Goal: Task Accomplishment & Management: Manage account settings

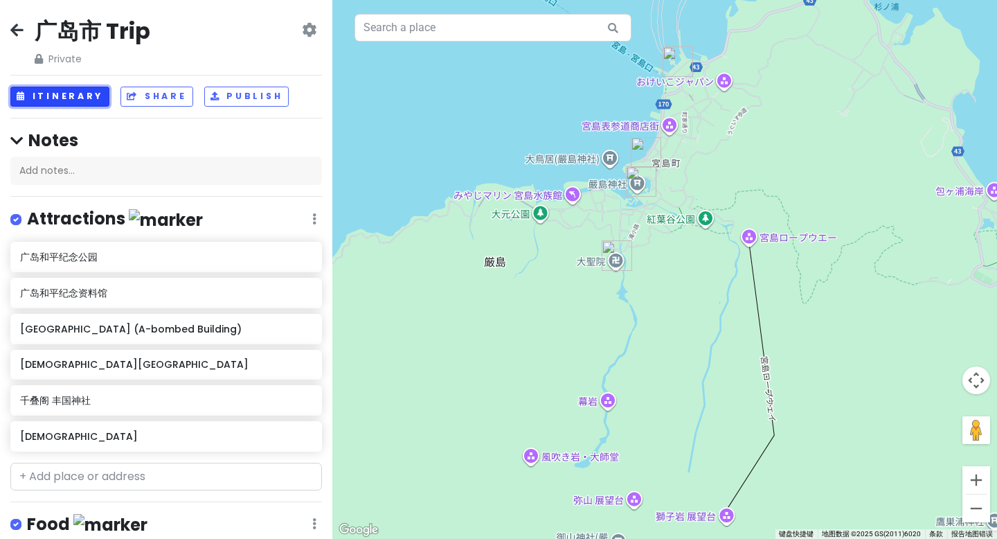
click at [57, 98] on button "Itinerary" at bounding box center [59, 97] width 99 height 20
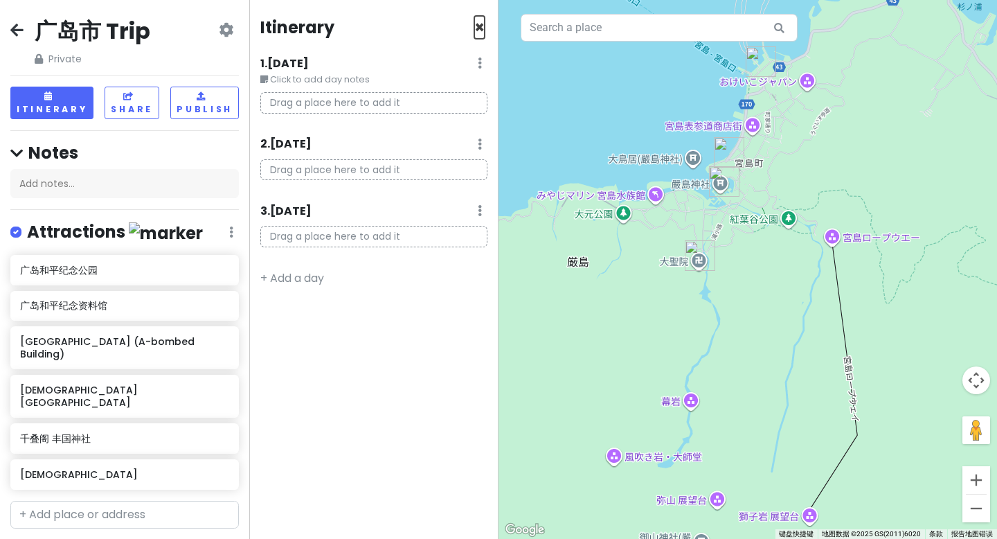
click at [479, 24] on span "×" at bounding box center [479, 27] width 10 height 23
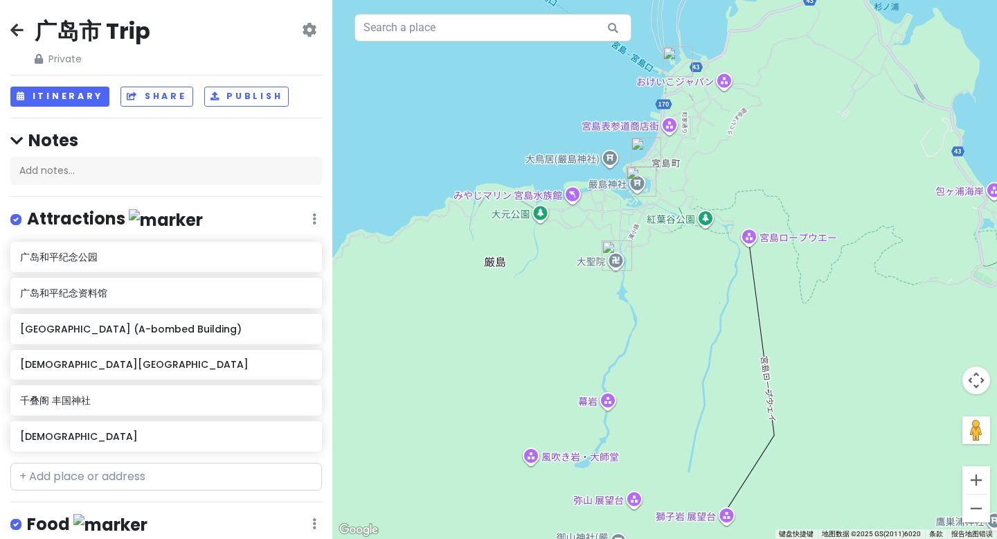
click at [22, 32] on icon at bounding box center [16, 29] width 13 height 11
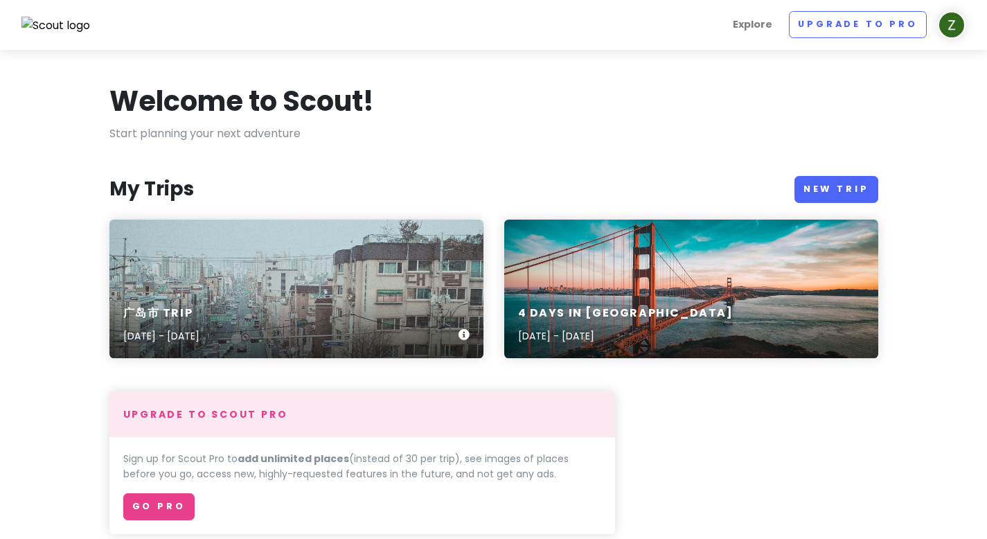
click at [343, 262] on div "[GEOGRAPHIC_DATA] Trip [DATE] - [DATE]" at bounding box center [296, 288] width 374 height 138
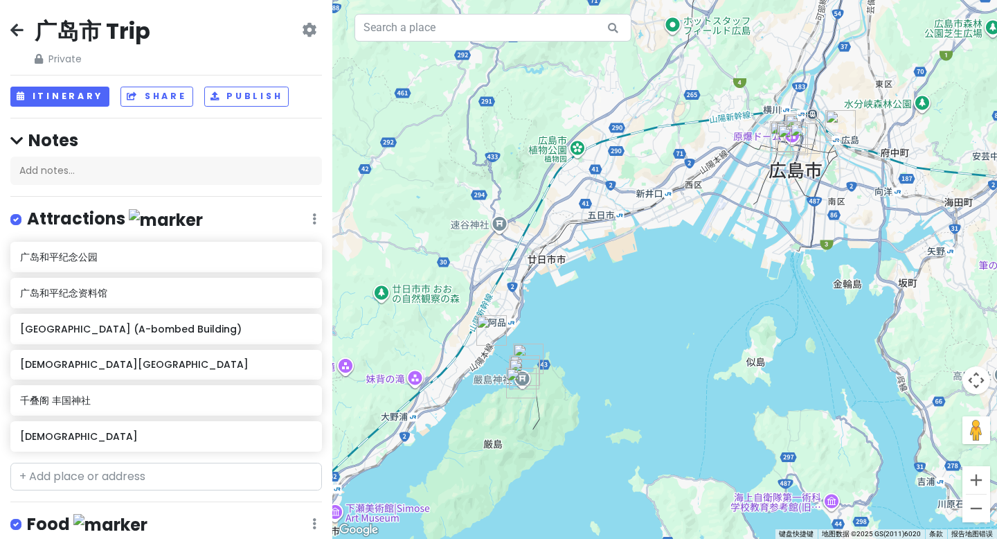
click at [312, 218] on icon at bounding box center [314, 218] width 4 height 11
click at [300, 218] on div "Attractions Edit Reorder Delete List" at bounding box center [166, 222] width 312 height 28
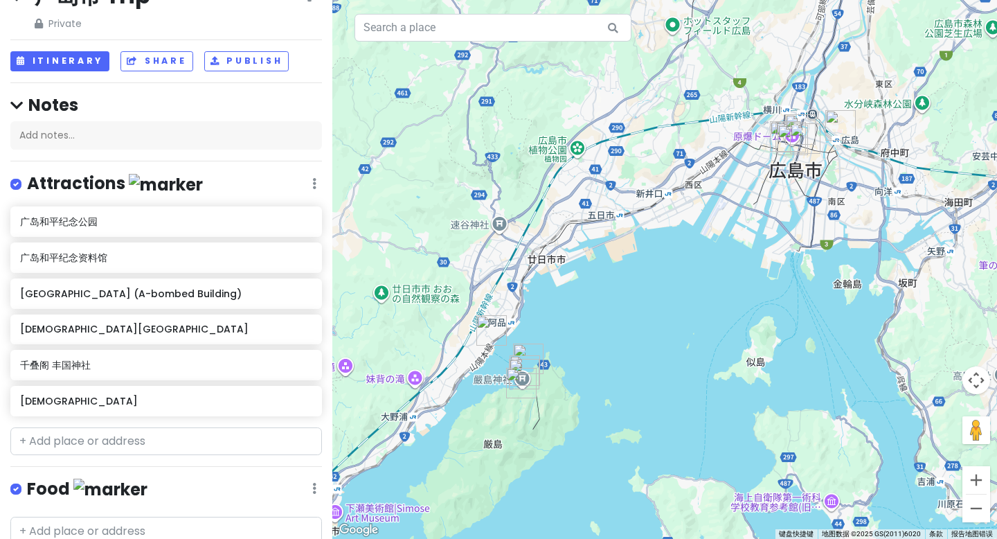
scroll to position [44, 0]
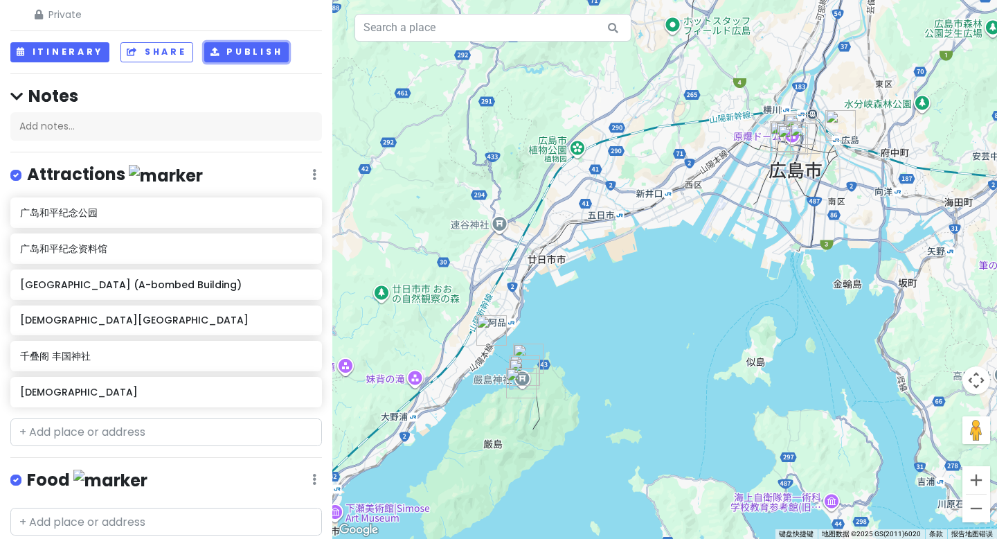
click at [250, 60] on button "Publish" at bounding box center [246, 52] width 85 height 20
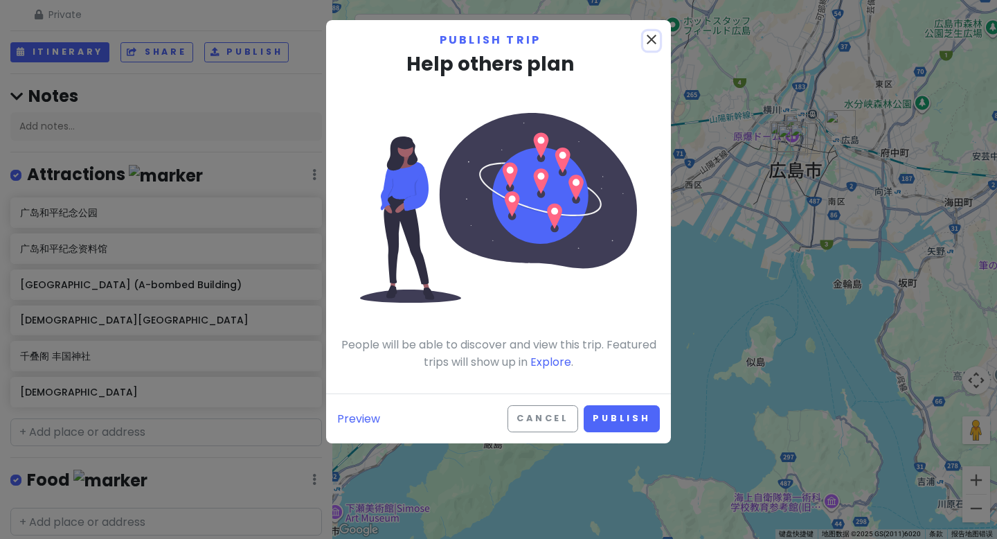
click at [651, 43] on icon "close" at bounding box center [651, 39] width 17 height 17
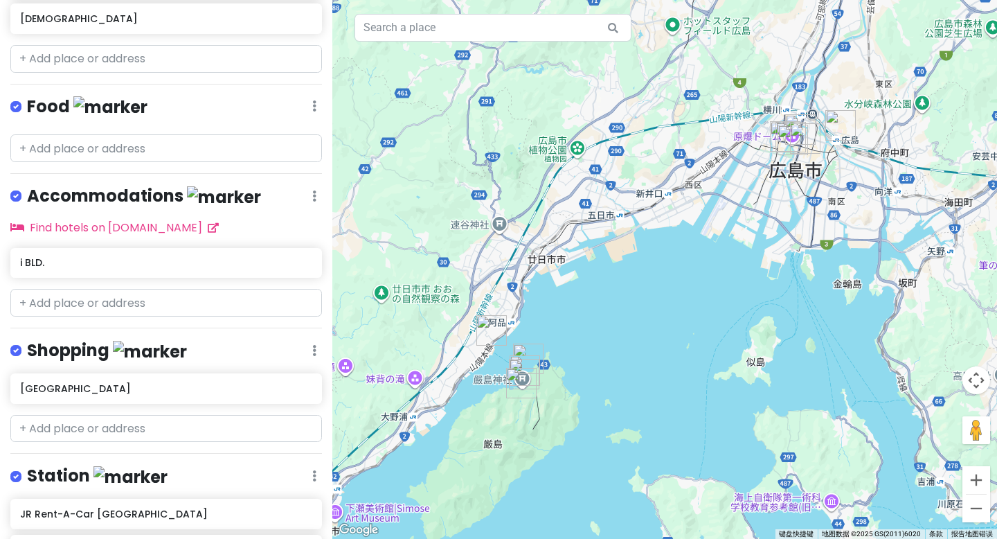
scroll to position [563, 0]
